Goal: Use online tool/utility: Utilize a website feature to perform a specific function

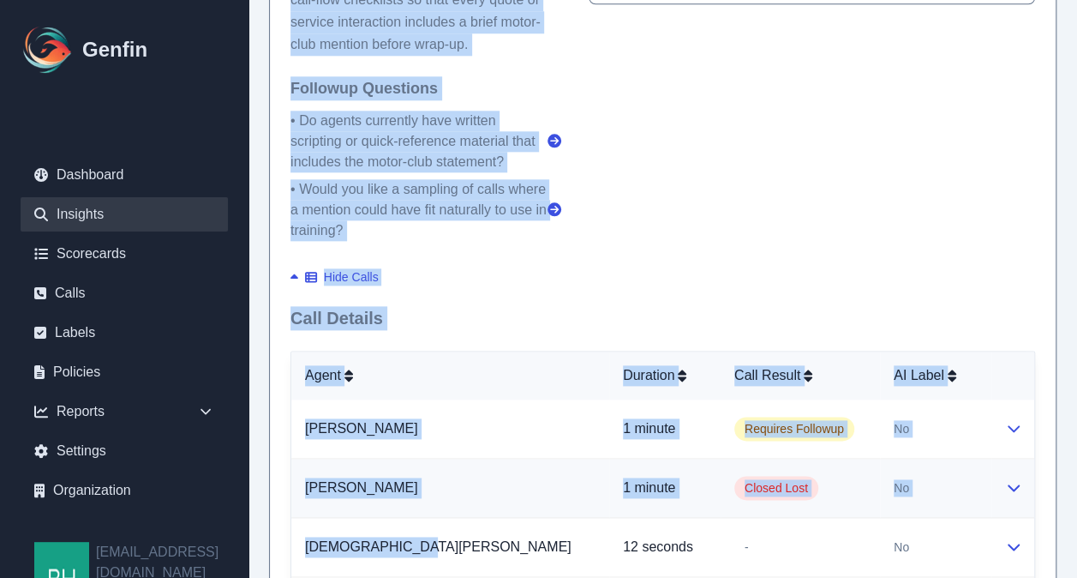
scroll to position [951, 0]
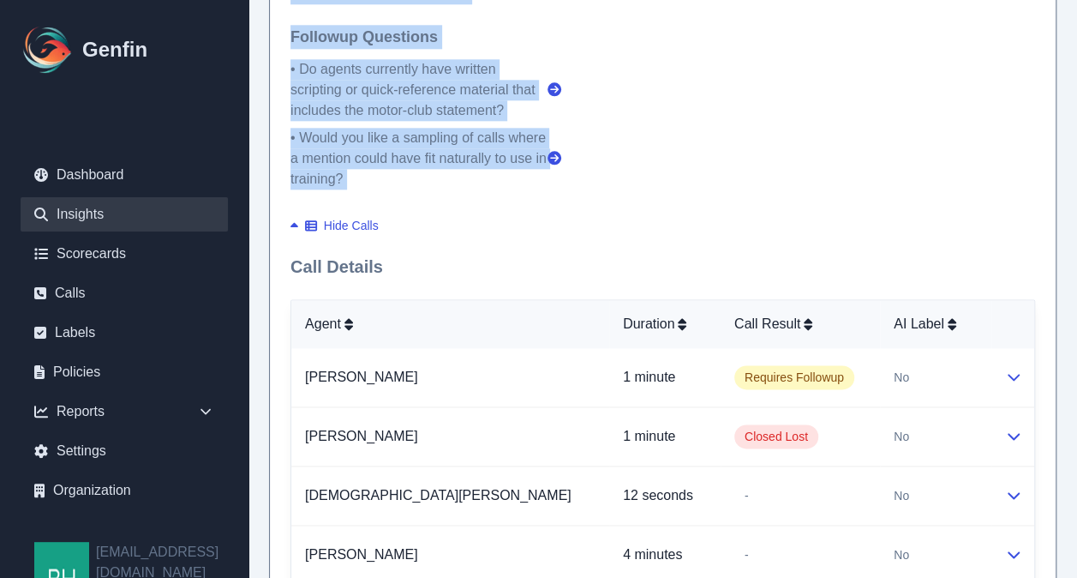
drag, startPoint x: 286, startPoint y: 33, endPoint x: 583, endPoint y: 153, distance: 319.9
copy div "Analysis Summary Across 100 reviewed calls, agents mentioned the motor-club off…"
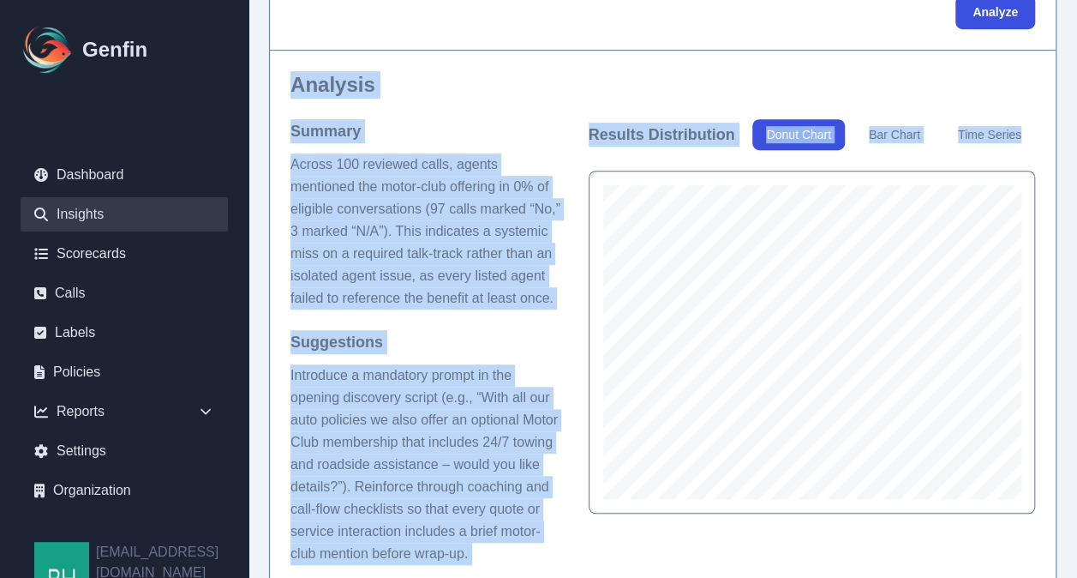
scroll to position [422, 0]
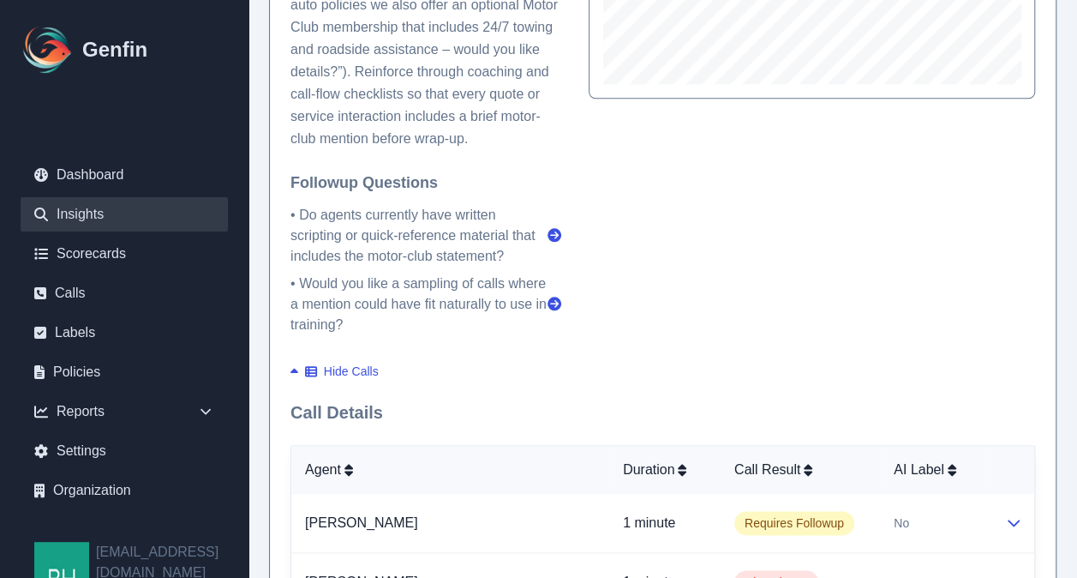
scroll to position [844, 0]
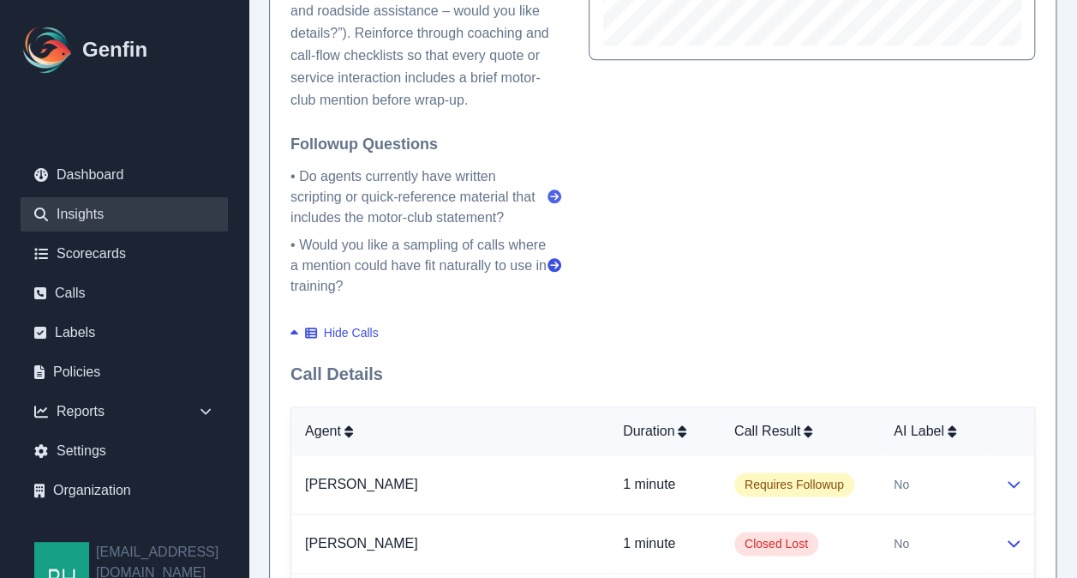
click at [554, 192] on icon at bounding box center [555, 196] width 14 height 14
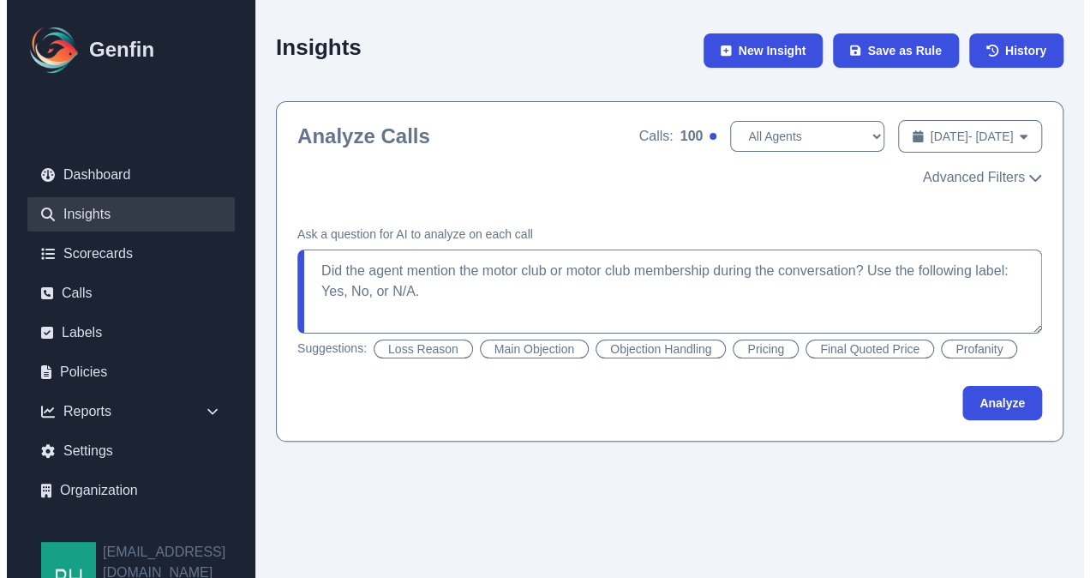
scroll to position [0, 0]
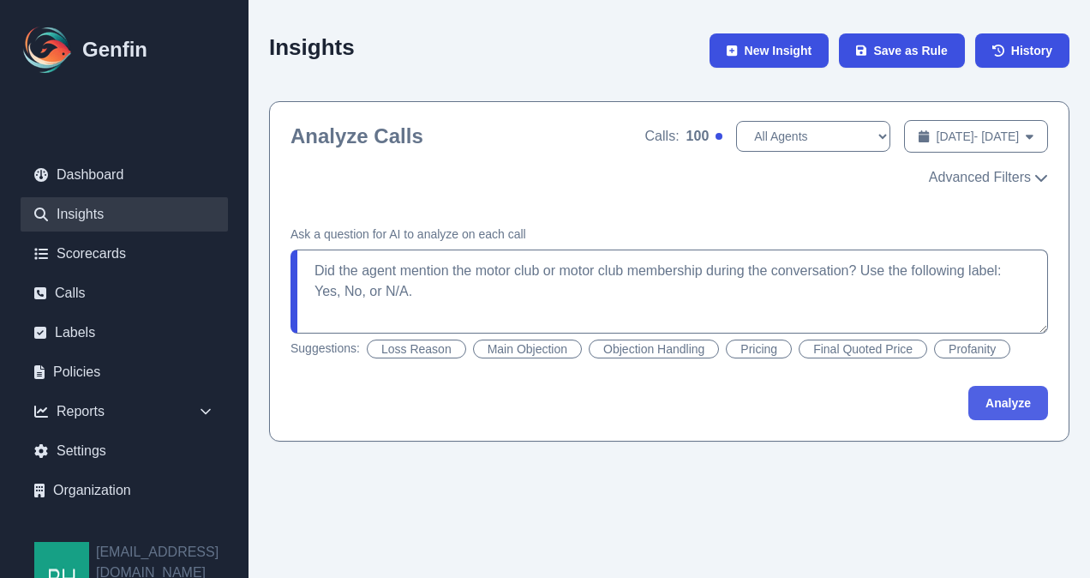
click at [1010, 406] on button "Analyze" at bounding box center [1009, 403] width 80 height 34
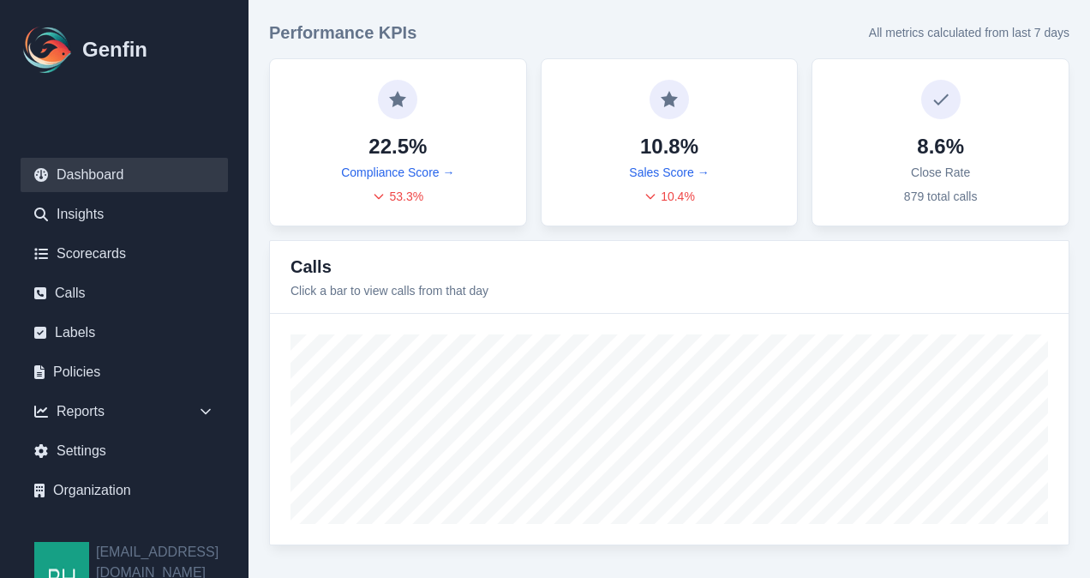
click at [818, 1] on div "Performance KPIs All metrics calculated from last 7 days 22.5% Compliance Score…" at bounding box center [670, 283] width 842 height 566
click at [81, 213] on link "Insights" at bounding box center [124, 214] width 207 height 34
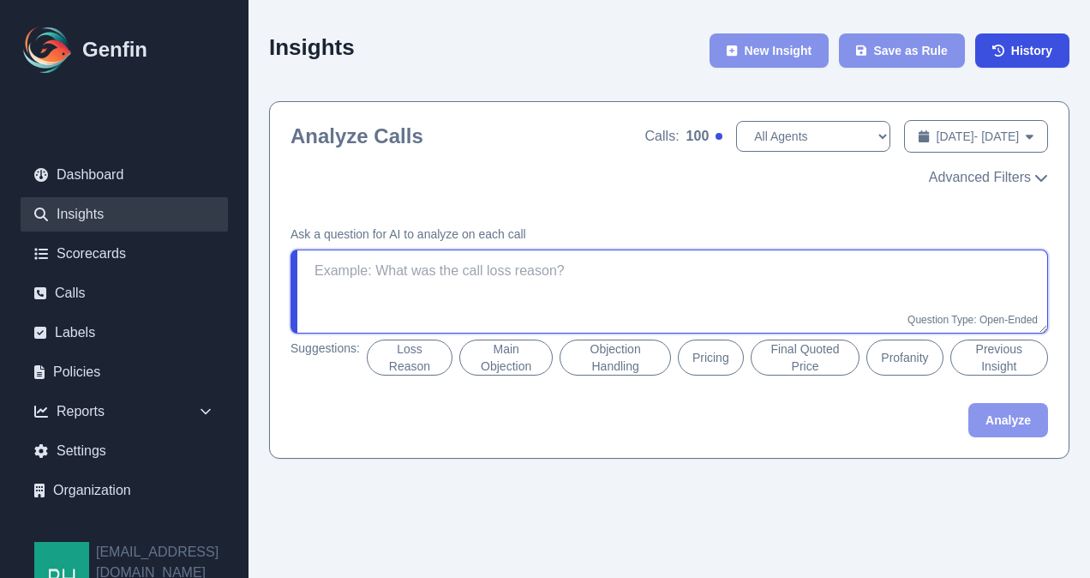
click at [484, 266] on textarea at bounding box center [670, 291] width 758 height 84
click at [687, 134] on span "100" at bounding box center [698, 136] width 23 height 21
click at [716, 135] on div at bounding box center [719, 136] width 7 height 7
click at [687, 135] on span "100" at bounding box center [698, 136] width 23 height 21
click at [542, 270] on textarea at bounding box center [670, 291] width 758 height 84
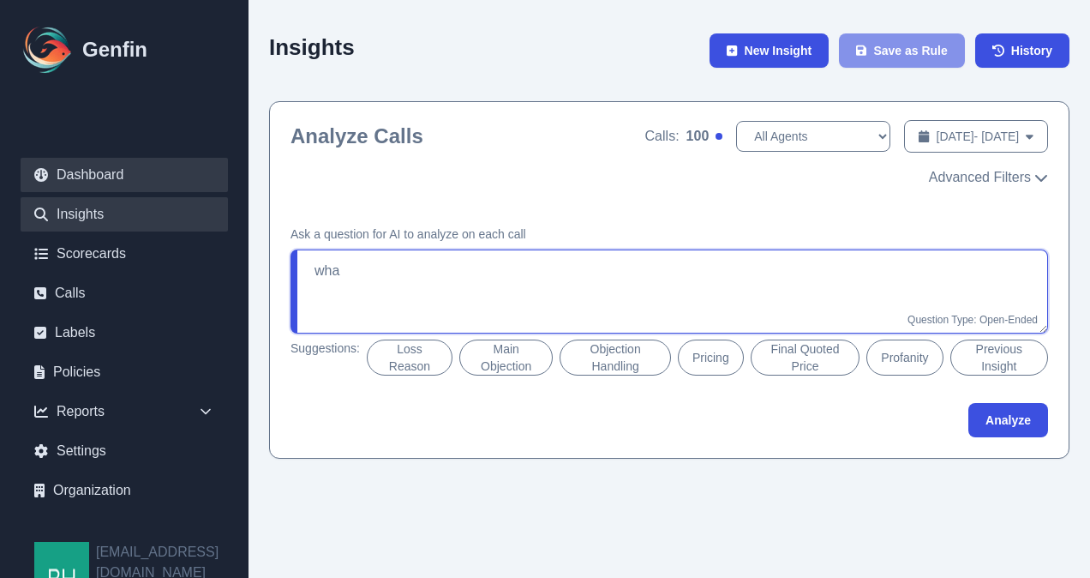
type textarea "wha"
click at [88, 168] on link "Dashboard" at bounding box center [124, 175] width 207 height 34
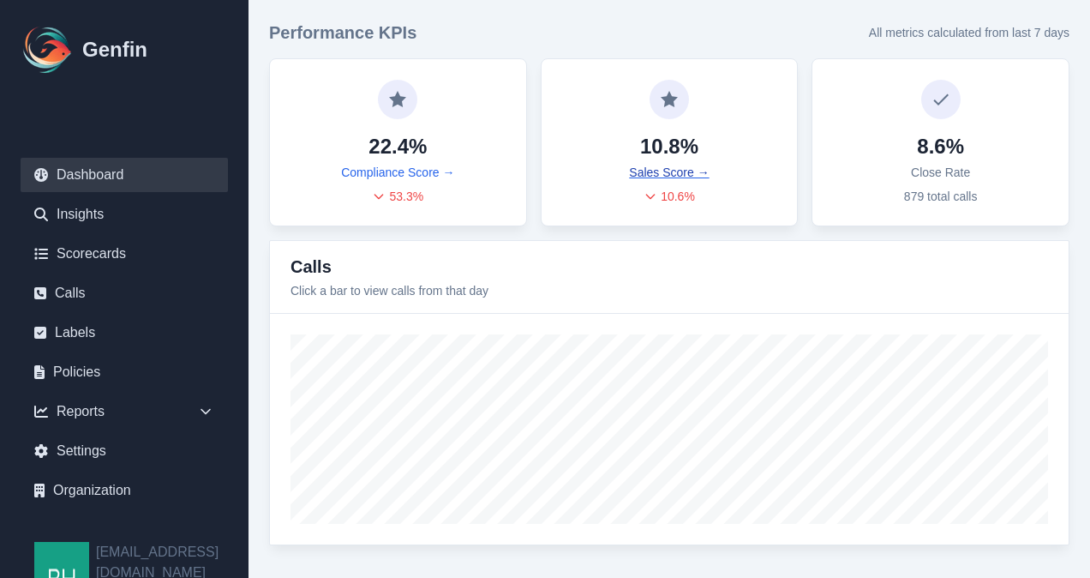
click at [663, 170] on link "Sales Score →" at bounding box center [669, 172] width 80 height 17
click at [661, 170] on link "Sales Score →" at bounding box center [669, 172] width 80 height 17
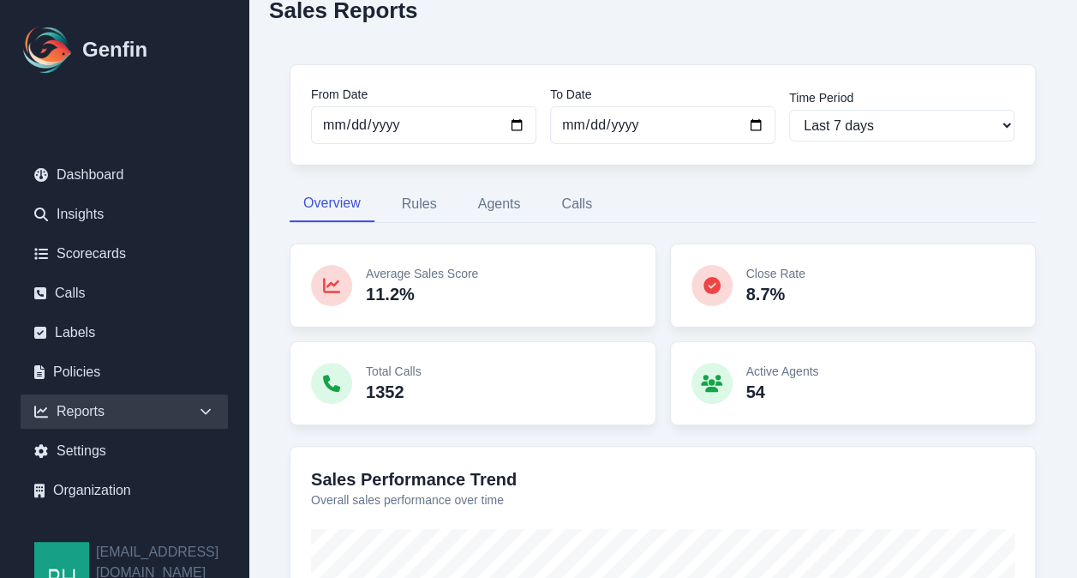
scroll to position [46, 0]
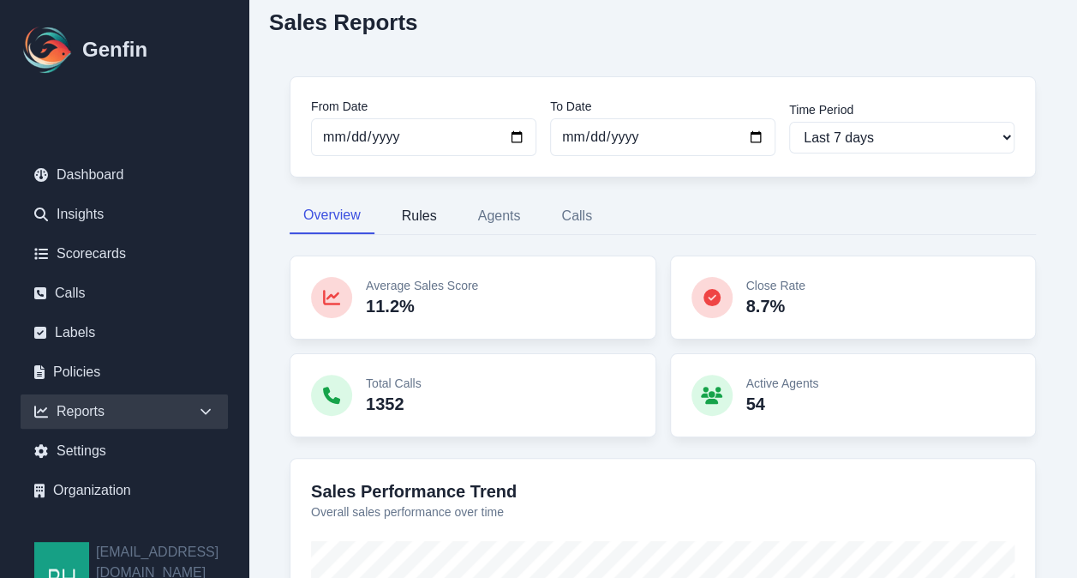
click at [417, 207] on button "Rules" at bounding box center [419, 216] width 63 height 36
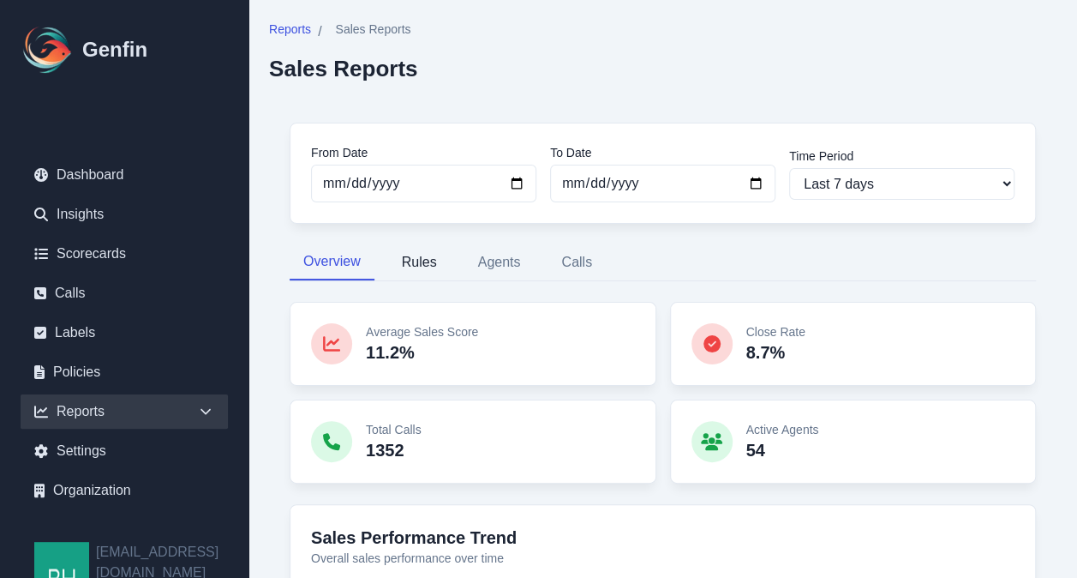
click at [426, 266] on button "Rules" at bounding box center [419, 262] width 63 height 36
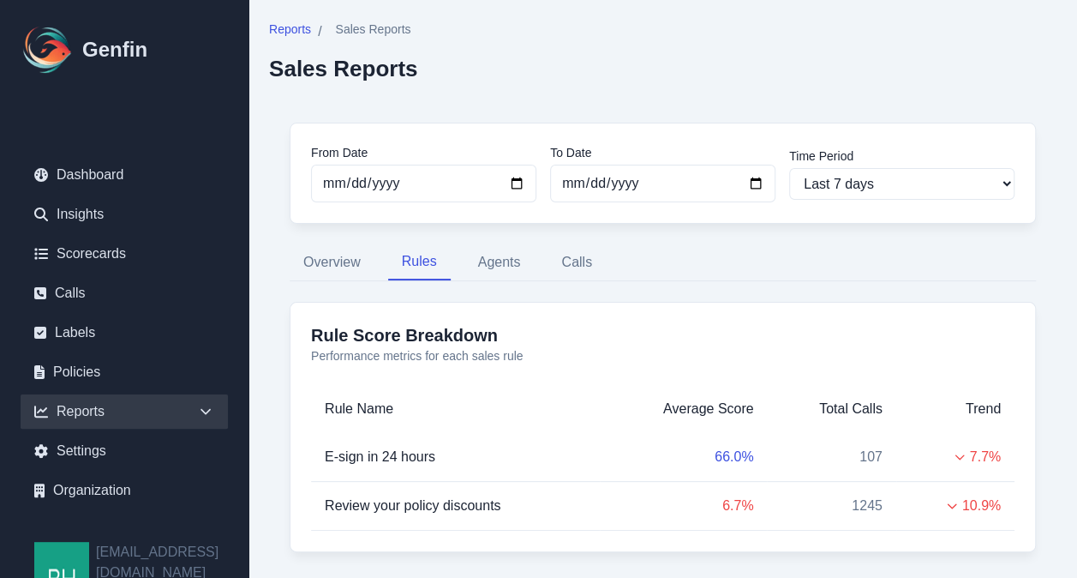
scroll to position [33, 0]
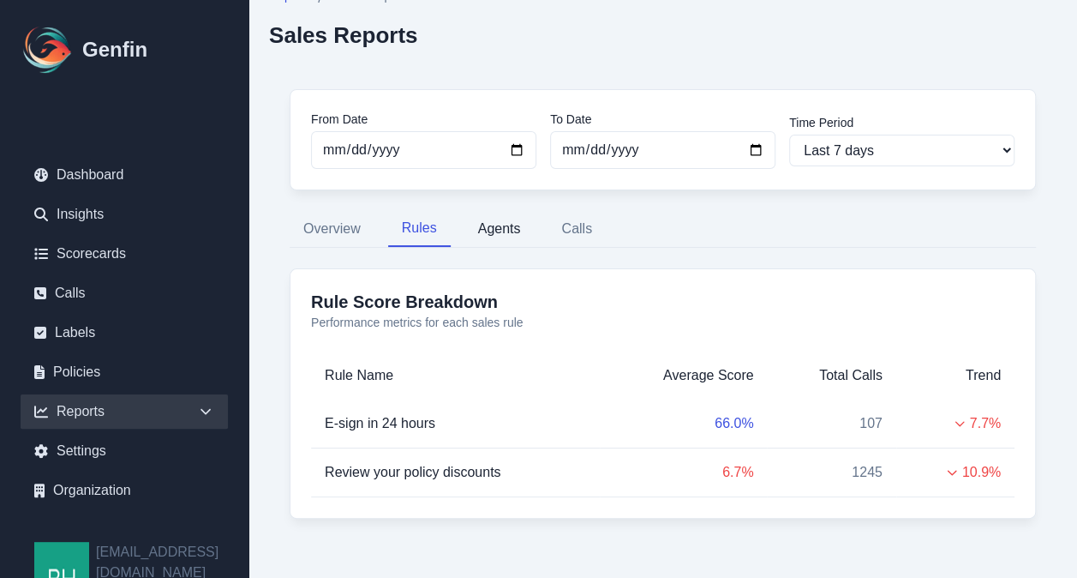
click at [477, 221] on button "Agents" at bounding box center [500, 229] width 70 height 36
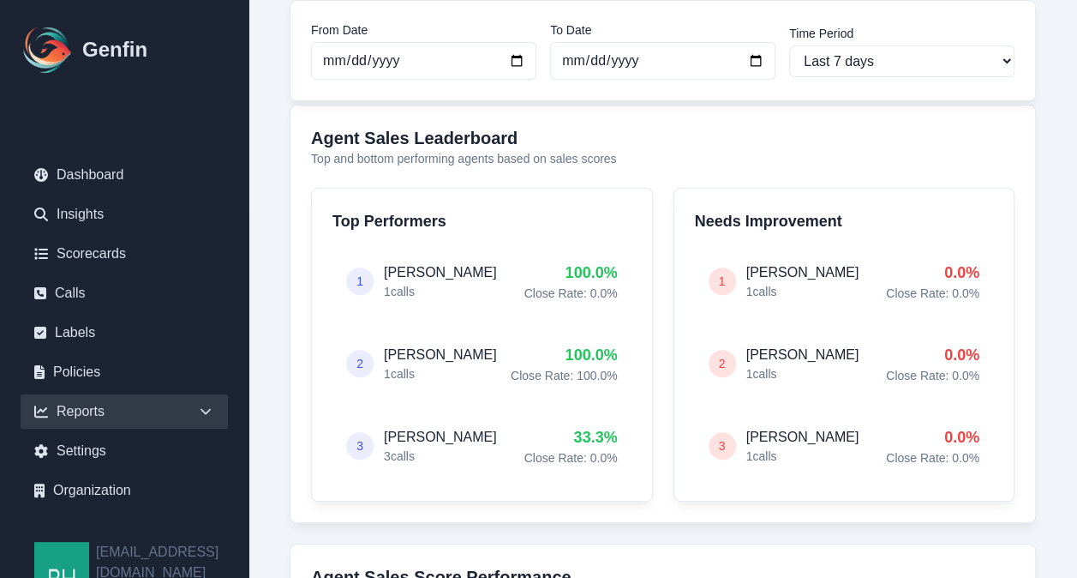
scroll to position [185, 0]
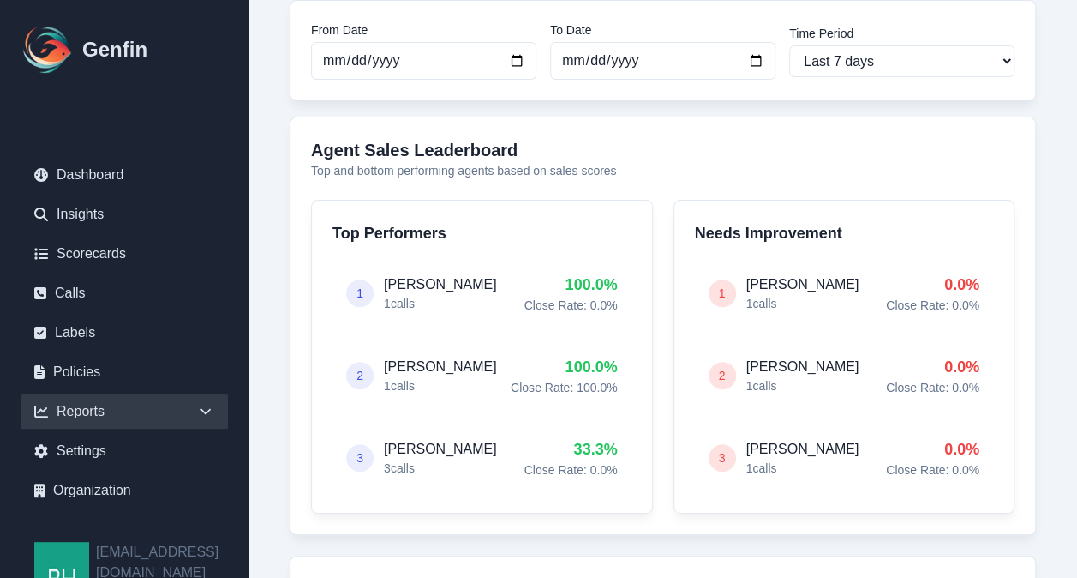
click at [359, 290] on span "1" at bounding box center [360, 293] width 7 height 17
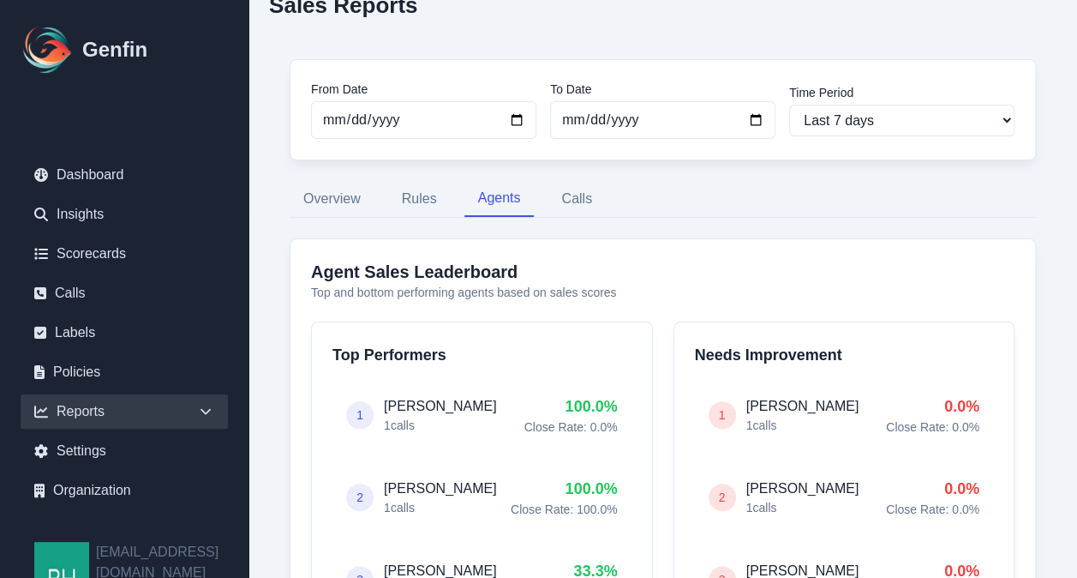
scroll to position [0, 0]
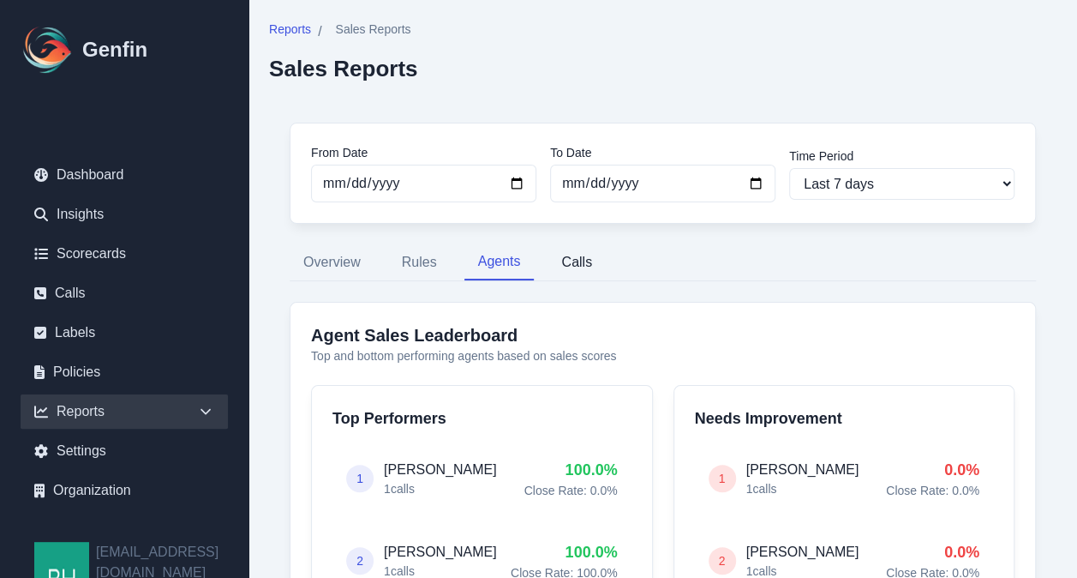
click at [585, 259] on button "Calls" at bounding box center [577, 262] width 58 height 36
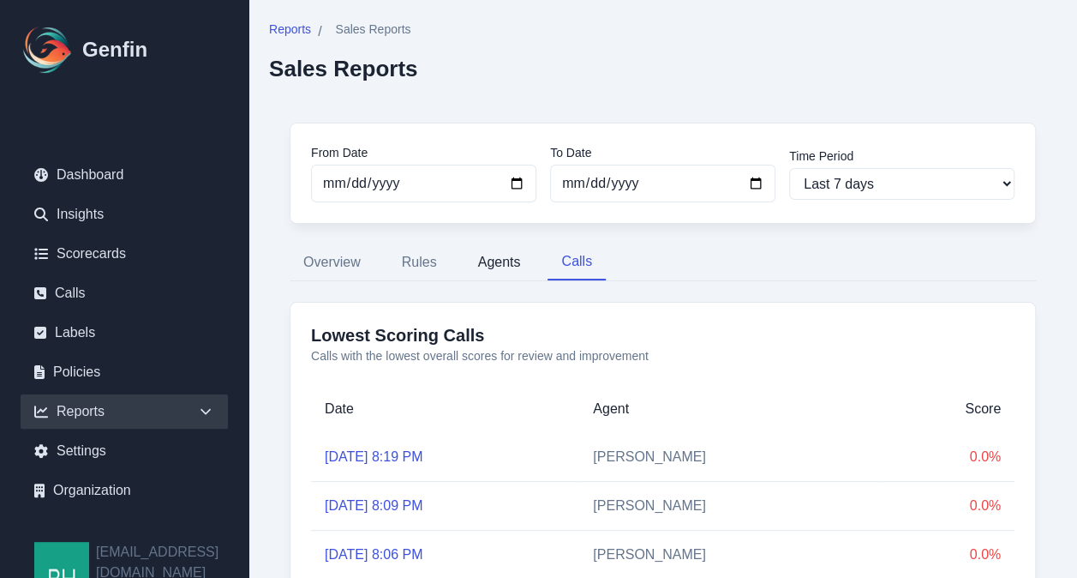
click at [487, 259] on button "Agents" at bounding box center [500, 262] width 70 height 36
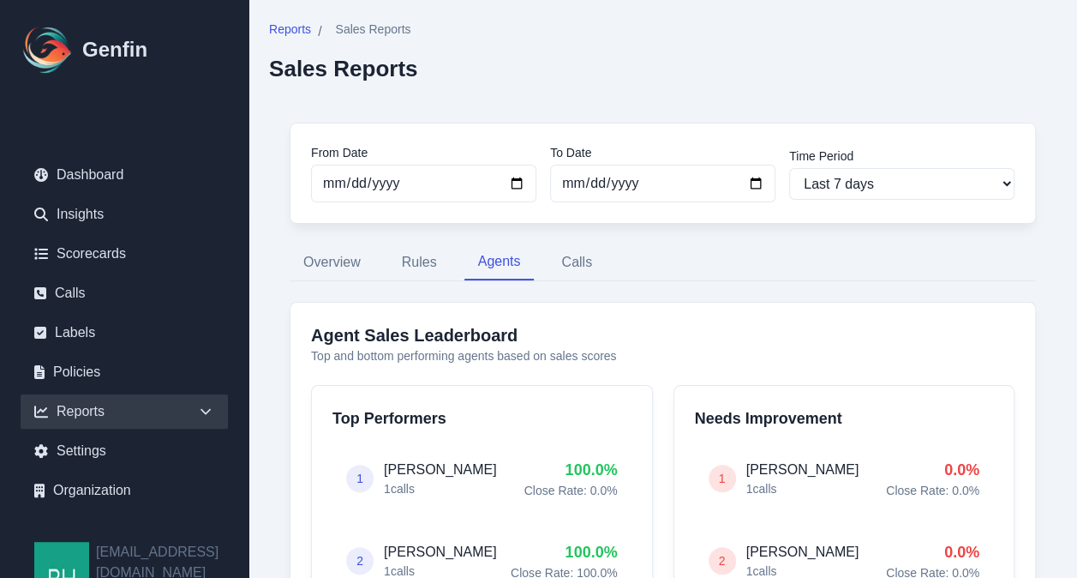
click at [1036, 57] on div "Reports / Sales Reports Sales Reports" at bounding box center [663, 51] width 788 height 61
click at [335, 261] on button "Overview" at bounding box center [332, 262] width 85 height 36
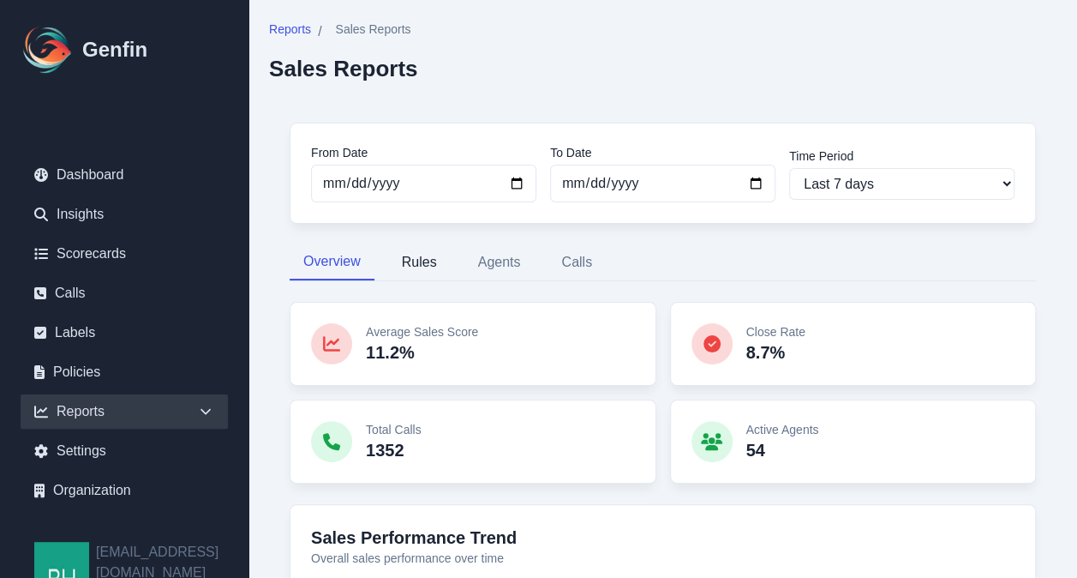
click at [418, 260] on button "Rules" at bounding box center [419, 262] width 63 height 36
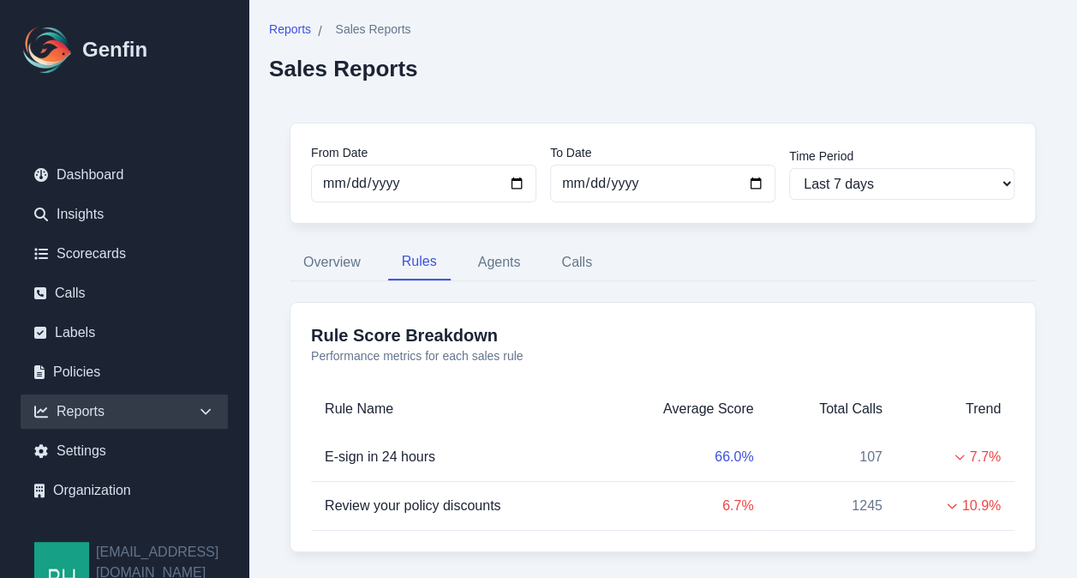
scroll to position [33, 0]
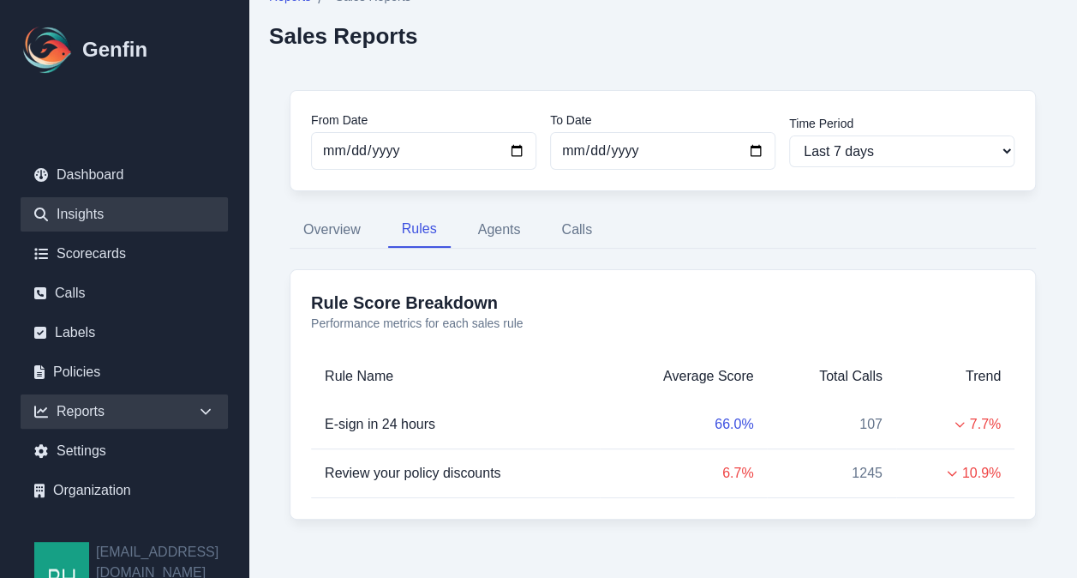
click at [92, 210] on link "Insights" at bounding box center [124, 214] width 207 height 34
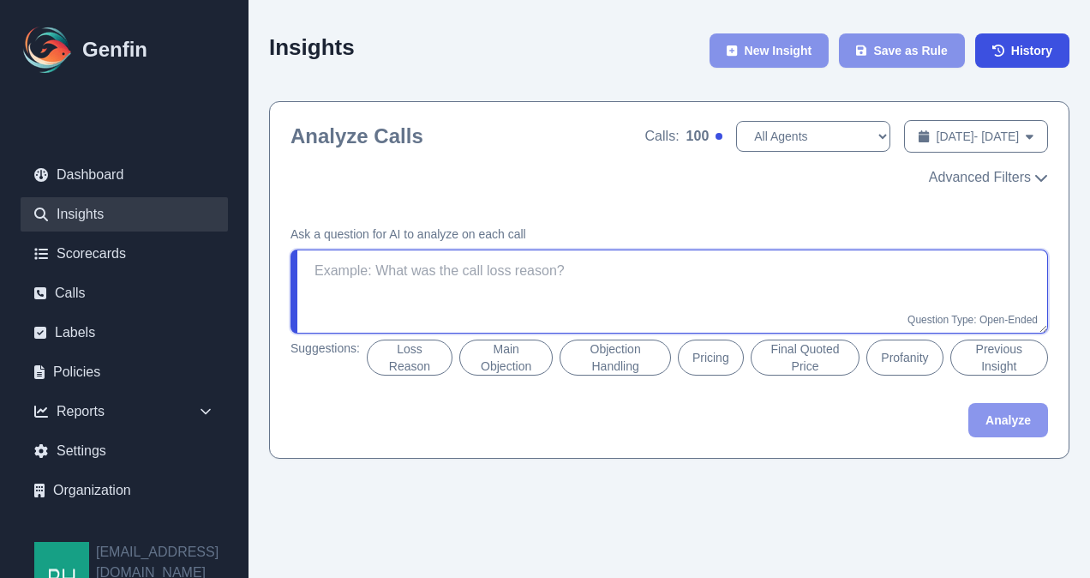
click at [595, 267] on textarea at bounding box center [670, 291] width 758 height 84
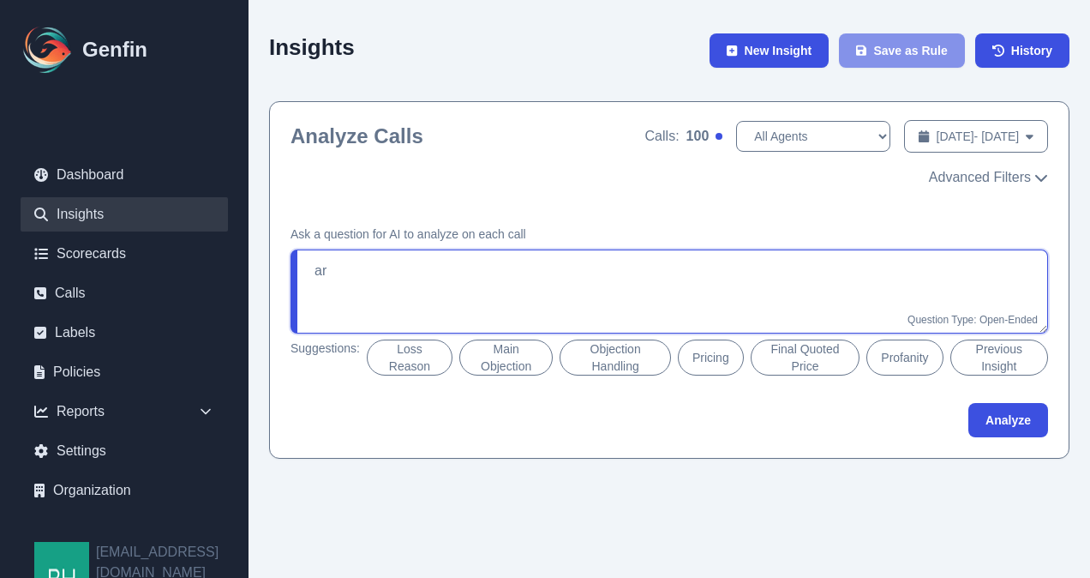
type textarea "a"
type textarea "are we mentioning and selling motorclub"
click at [998, 410] on button "Analyze" at bounding box center [1009, 420] width 80 height 34
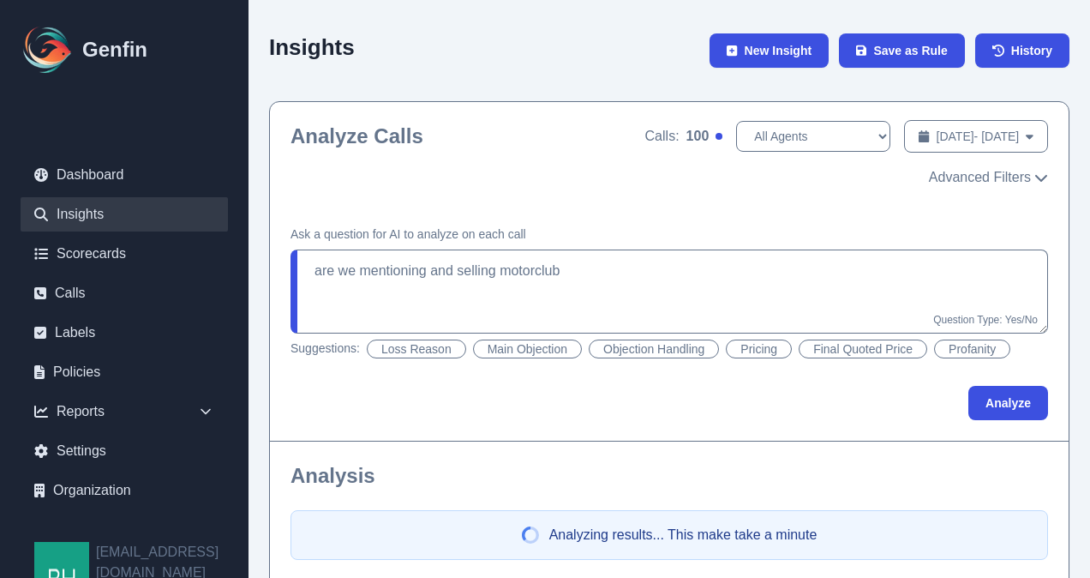
drag, startPoint x: 1083, startPoint y: 549, endPoint x: 1093, endPoint y: 413, distance: 136.6
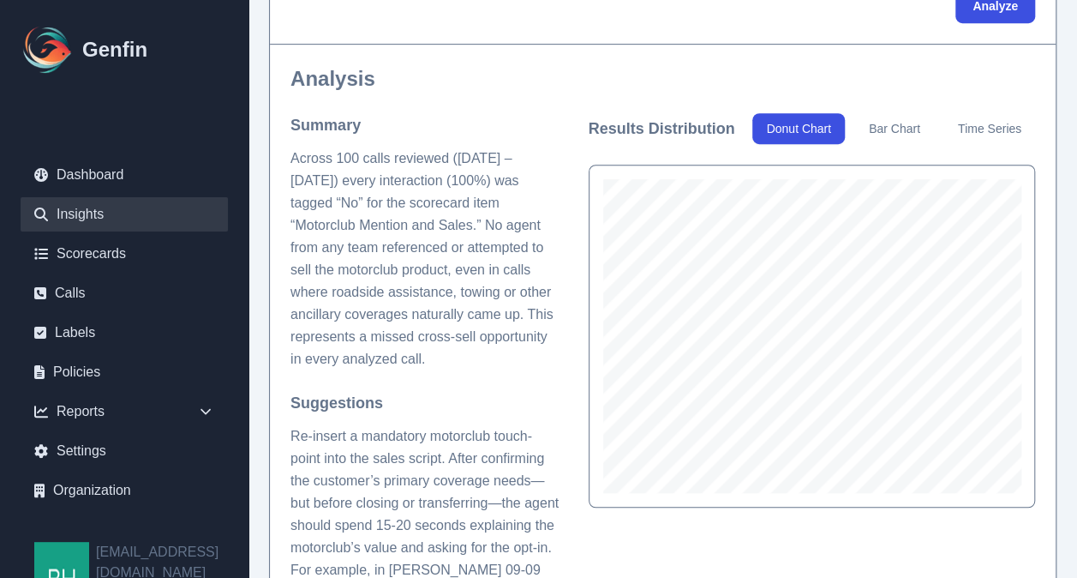
scroll to position [413, 0]
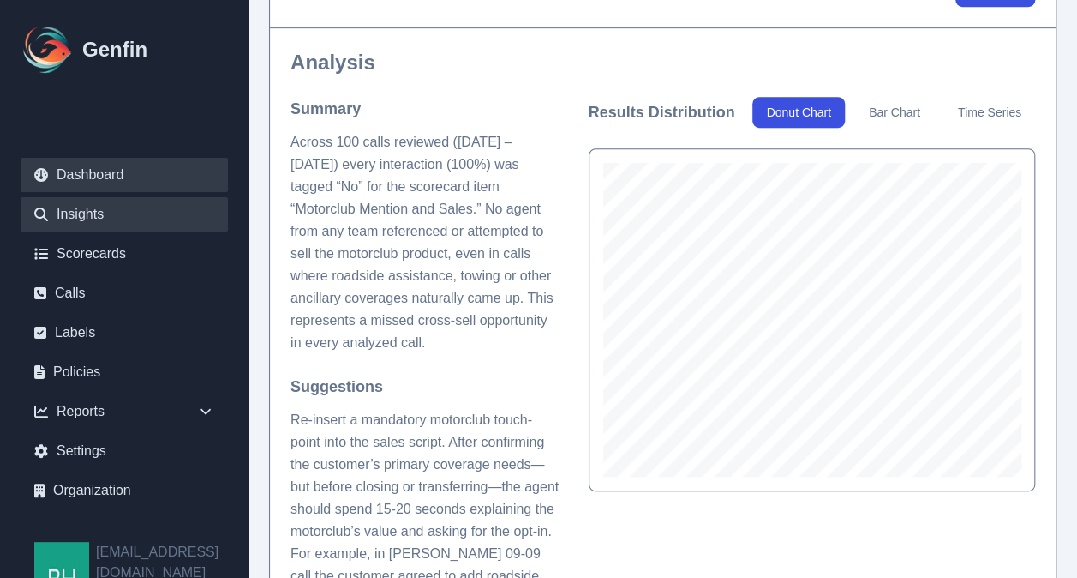
click at [79, 169] on link "Dashboard" at bounding box center [124, 175] width 207 height 34
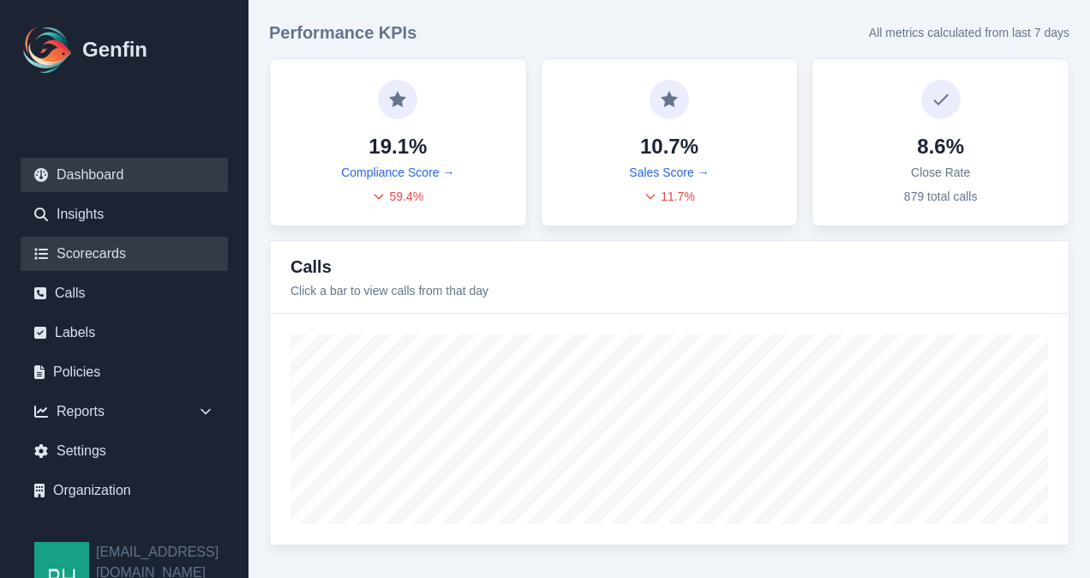
click at [106, 255] on link "Scorecards" at bounding box center [124, 254] width 207 height 34
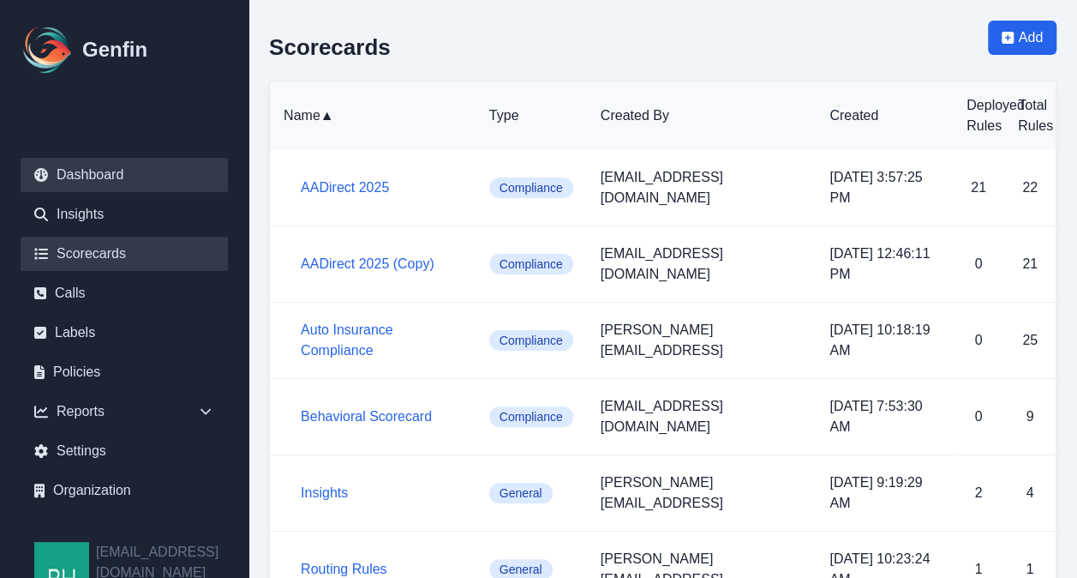
click at [92, 171] on link "Dashboard" at bounding box center [124, 175] width 207 height 34
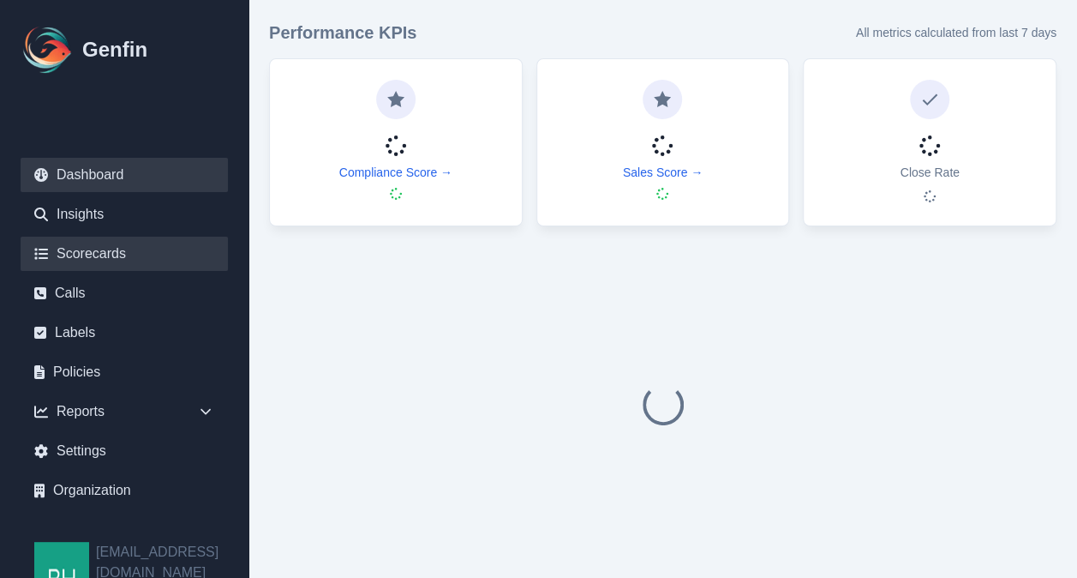
click at [106, 248] on link "Scorecards" at bounding box center [124, 254] width 207 height 34
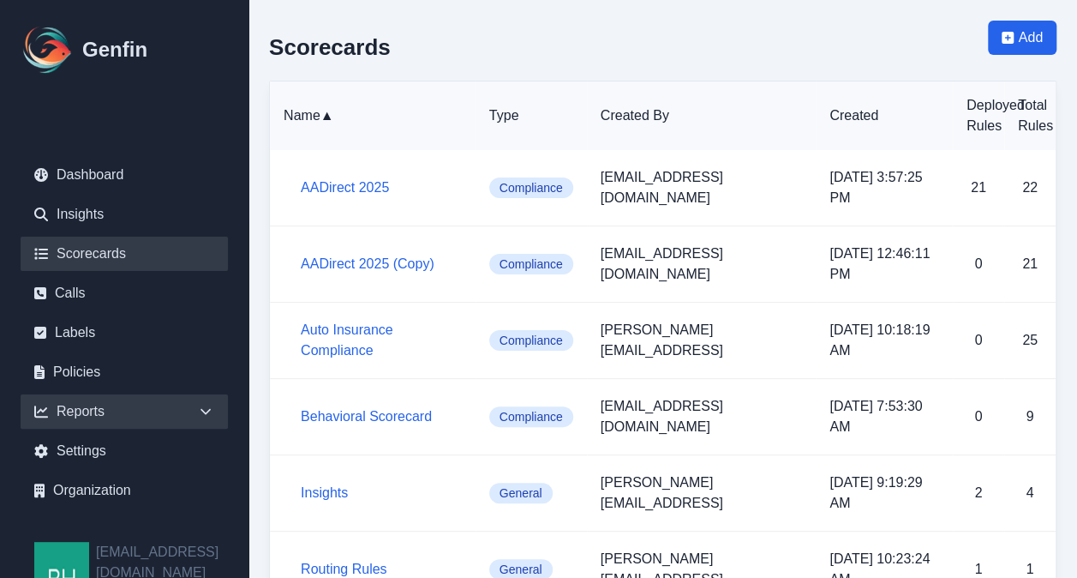
click at [76, 411] on div "Reports" at bounding box center [124, 411] width 207 height 34
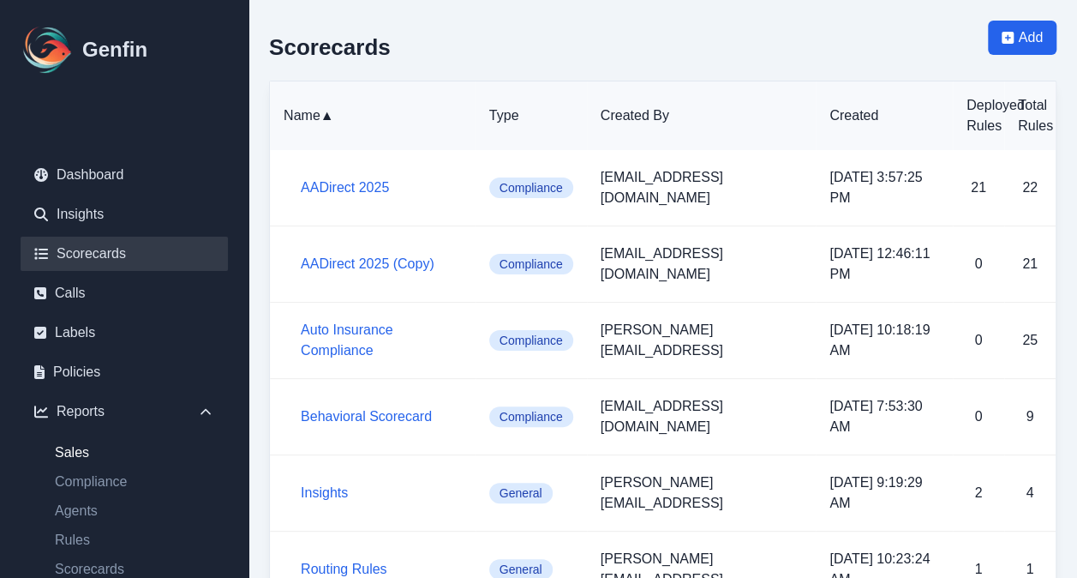
click at [77, 447] on link "Sales" at bounding box center [134, 452] width 187 height 21
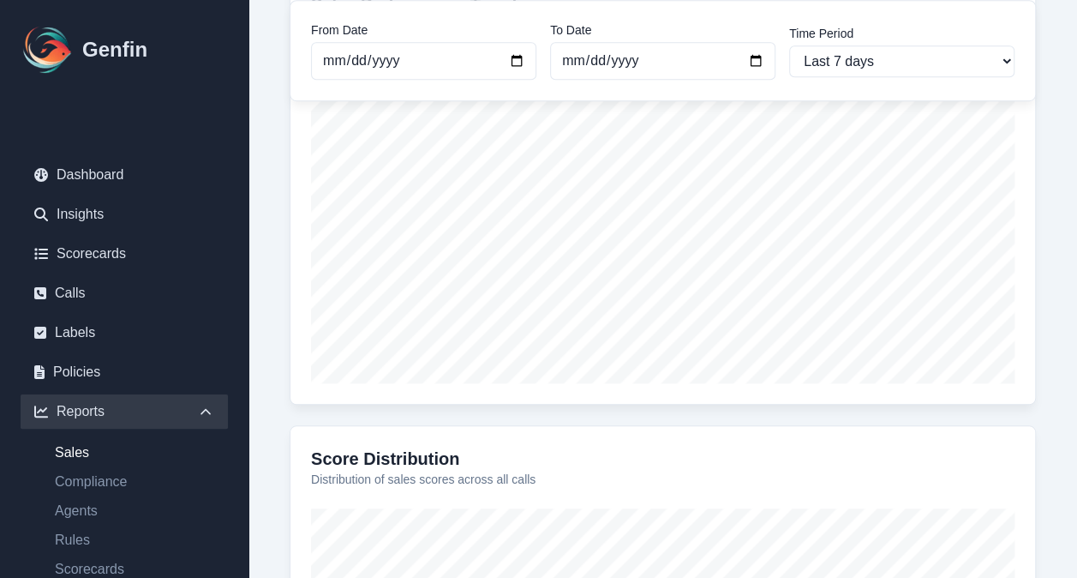
scroll to position [531, 0]
click at [1071, 189] on div "Reports / Sales Reports Sales Reports From Date 2025-09-09 To Date 2025-09-16 T…" at bounding box center [663, 196] width 829 height 1454
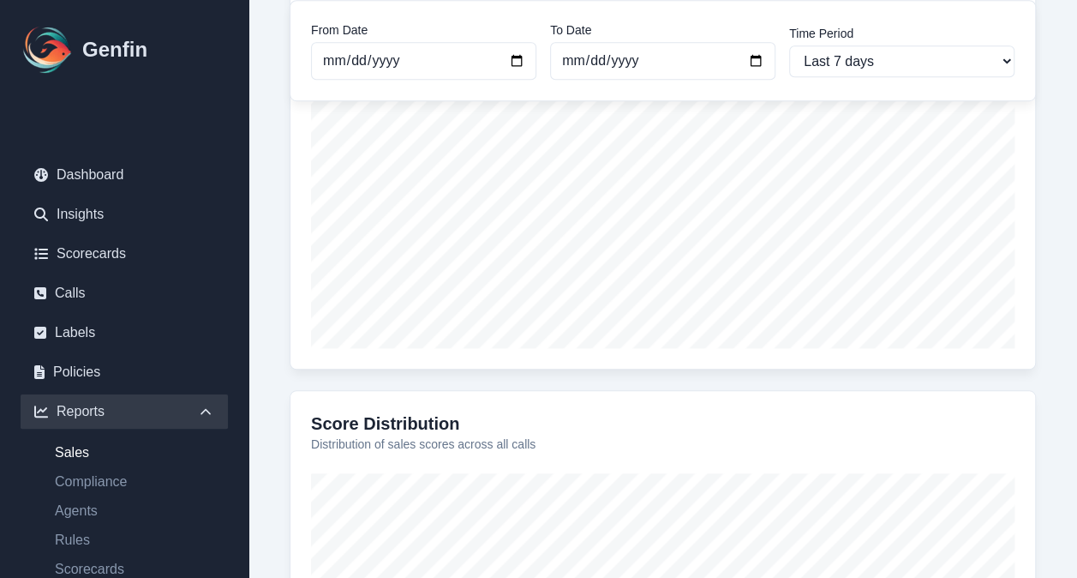
scroll to position [567, 0]
click at [1020, 197] on div "Sales Performance Trend Overall sales performance over time" at bounding box center [663, 154] width 747 height 434
click at [1042, 201] on div "From Date 2025-09-09 To Date 2025-09-16 Time Period Last 7 days Last 14 days La…" at bounding box center [663, 200] width 788 height 1331
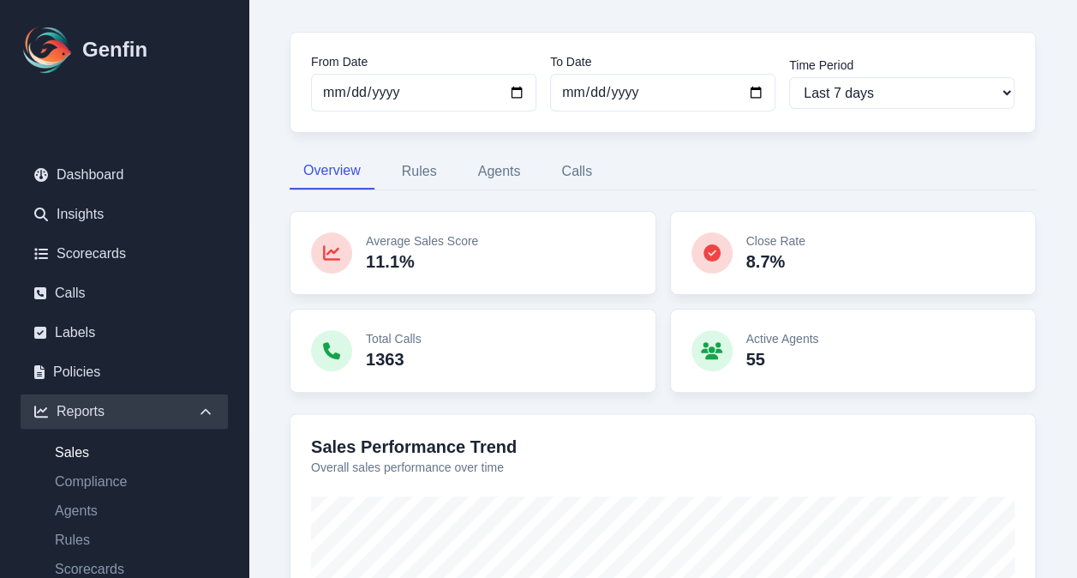
scroll to position [118, 0]
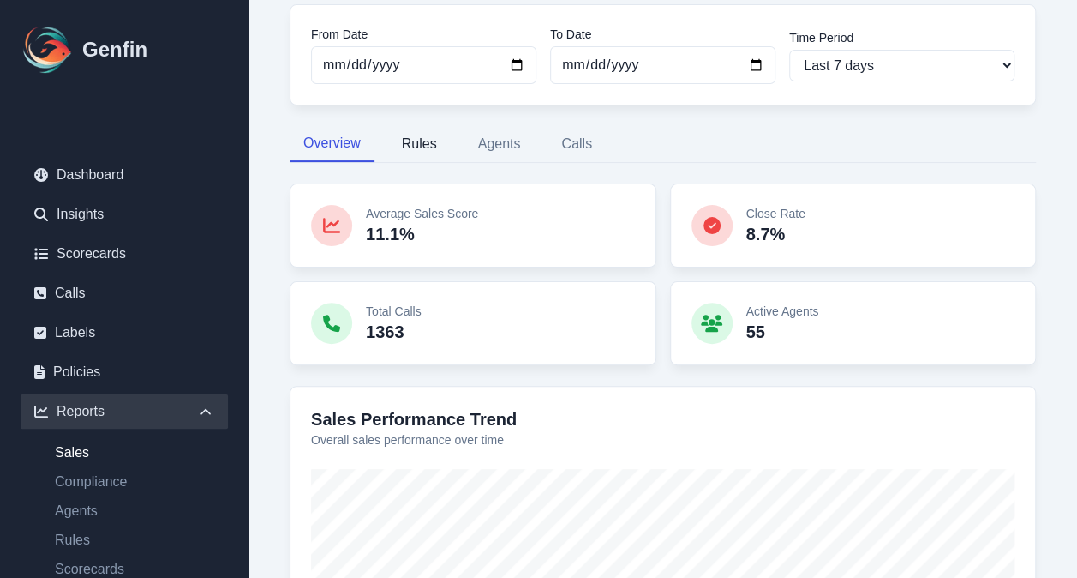
click at [425, 143] on button "Rules" at bounding box center [419, 144] width 63 height 36
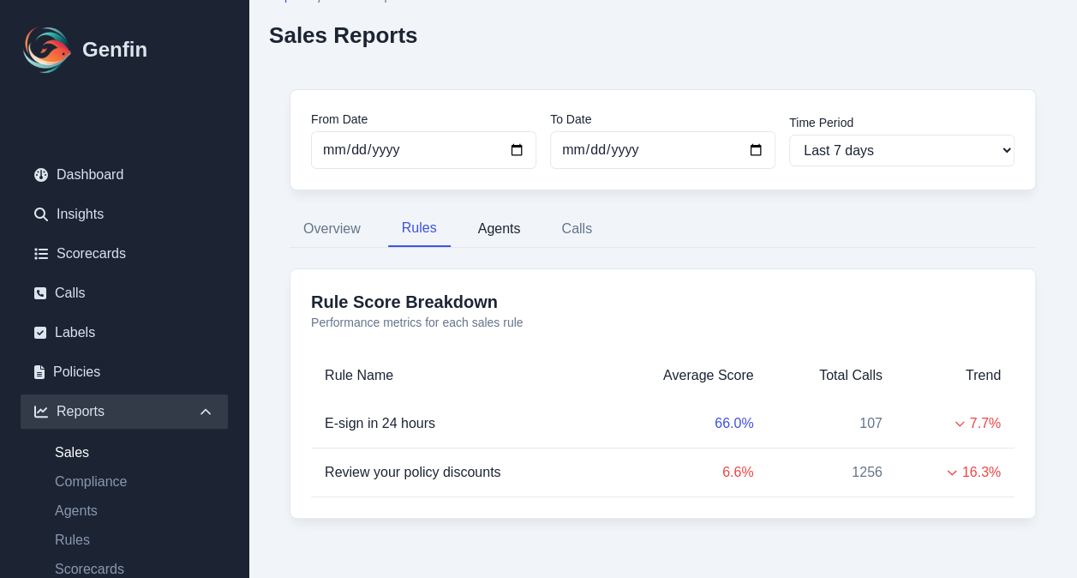
click at [501, 235] on button "Agents" at bounding box center [500, 229] width 70 height 36
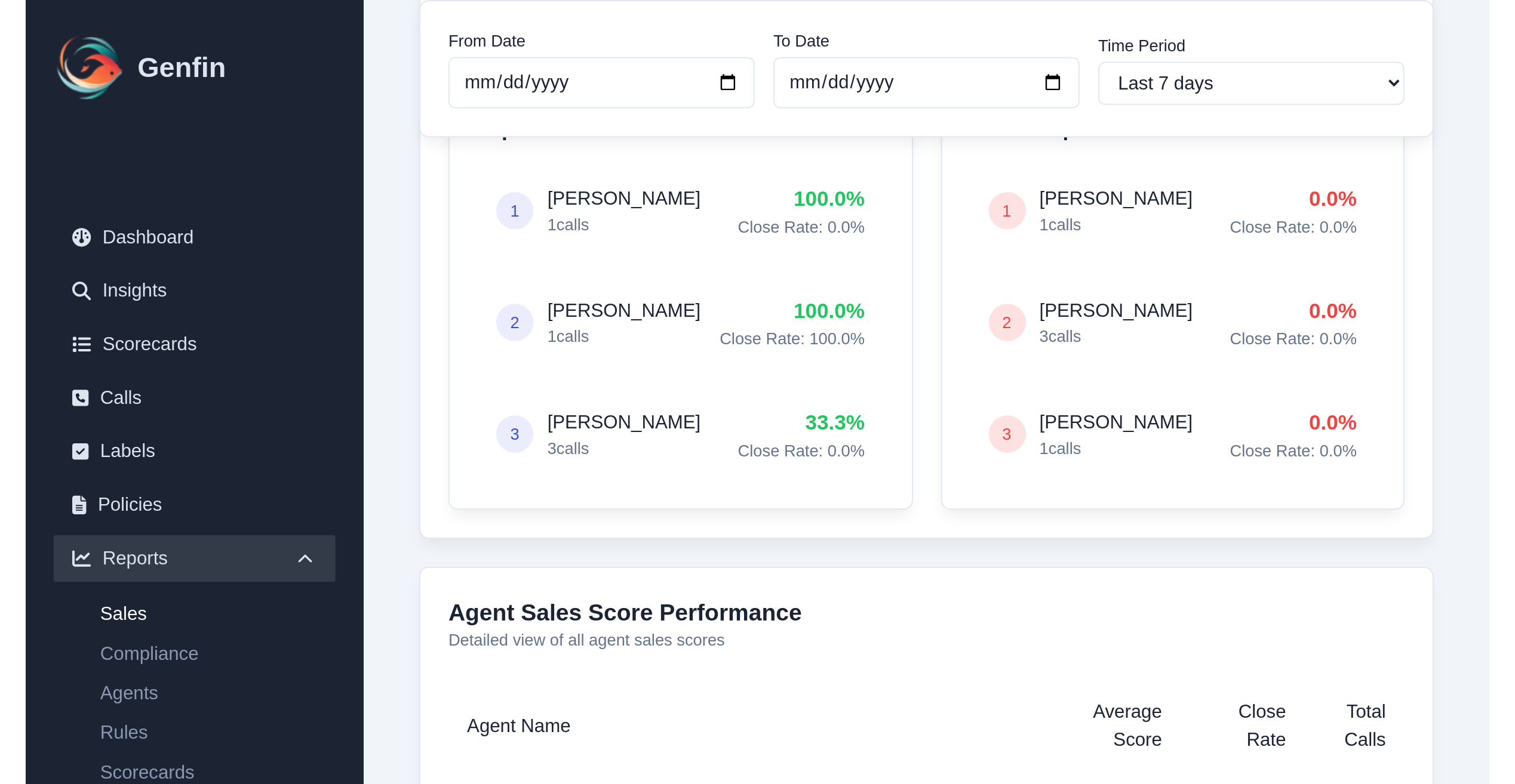
scroll to position [196, 0]
